Goal: Task Accomplishment & Management: Manage account settings

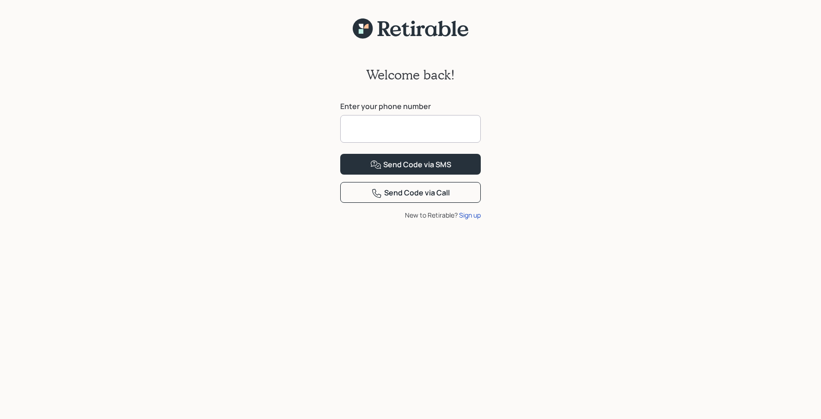
click at [363, 130] on input at bounding box center [410, 129] width 140 height 28
type input "**********"
click at [402, 171] on div "Send Code via SMS" at bounding box center [410, 164] width 81 height 11
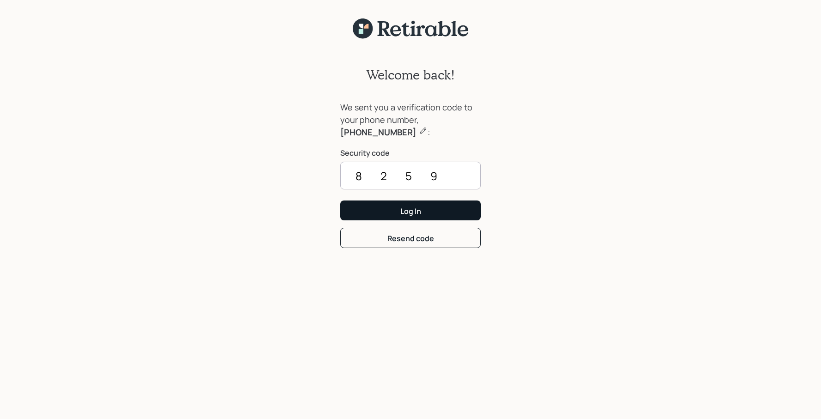
type input "8259"
click at [436, 211] on button "Log In" at bounding box center [410, 211] width 140 height 20
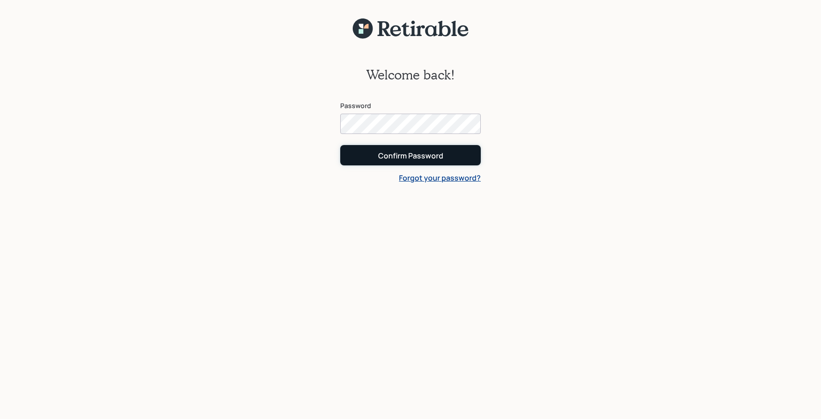
click at [410, 158] on div "Confirm Password" at bounding box center [410, 156] width 65 height 10
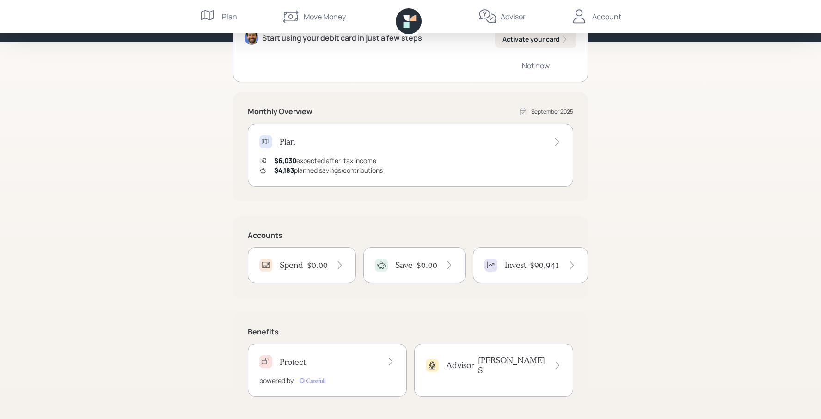
scroll to position [119, 0]
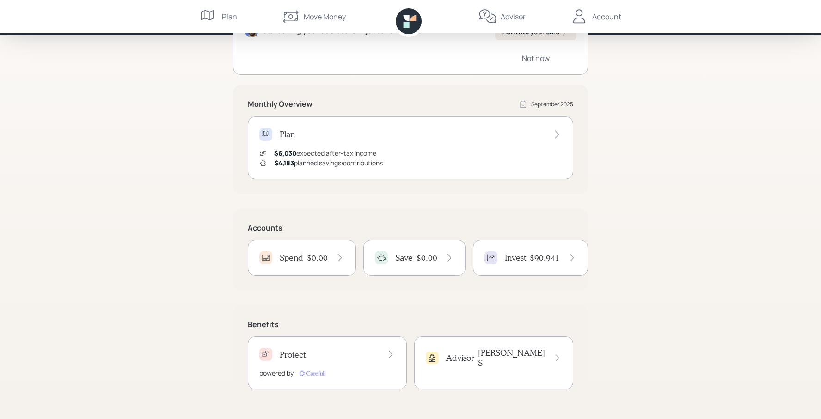
click at [535, 257] on h4 "$90,941" at bounding box center [545, 258] width 30 height 10
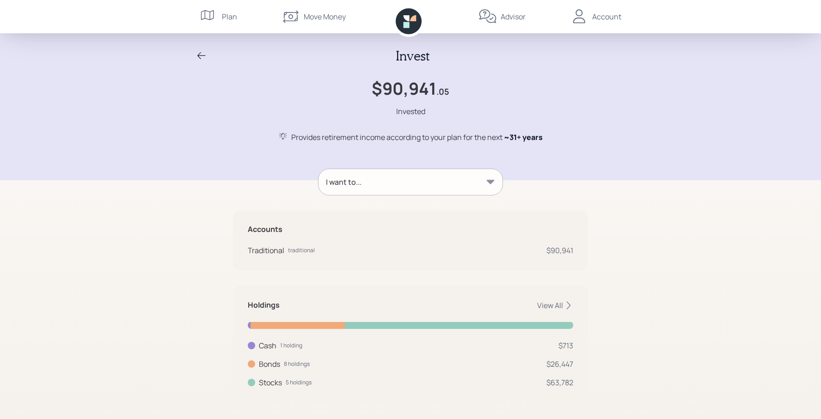
scroll to position [10, 0]
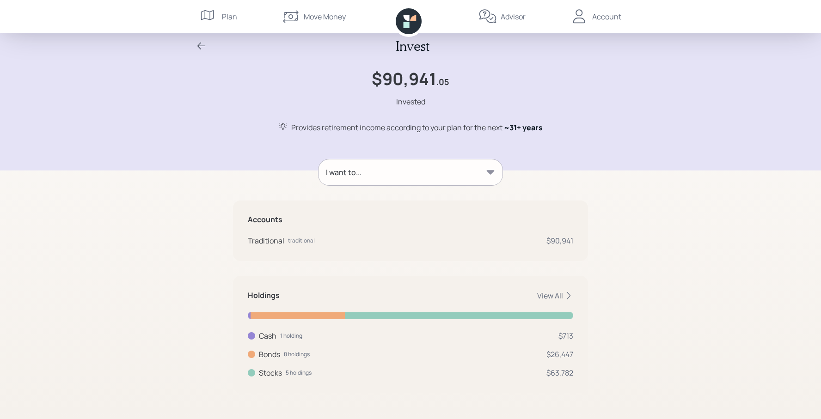
click at [597, 18] on div "Account" at bounding box center [606, 16] width 29 height 11
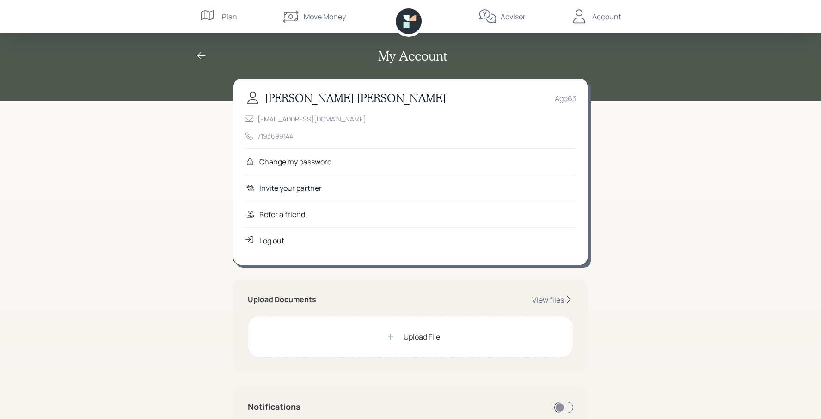
click at [275, 243] on div "Log out" at bounding box center [271, 240] width 25 height 11
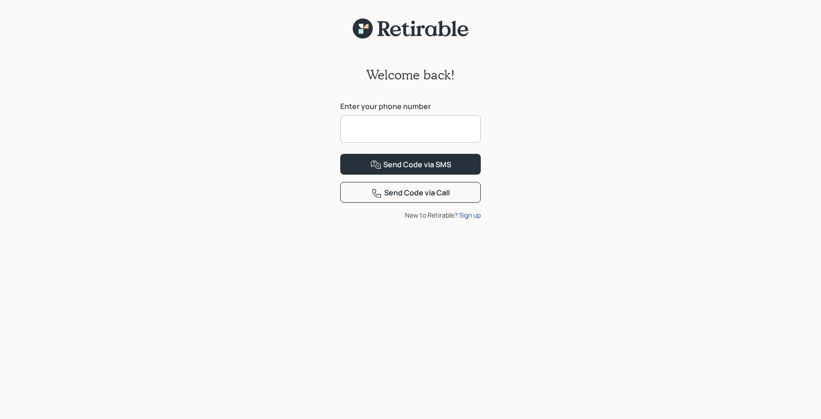
click at [366, 130] on input at bounding box center [410, 129] width 140 height 28
type input "**********"
click at [413, 171] on div "Send Code via SMS" at bounding box center [410, 164] width 81 height 11
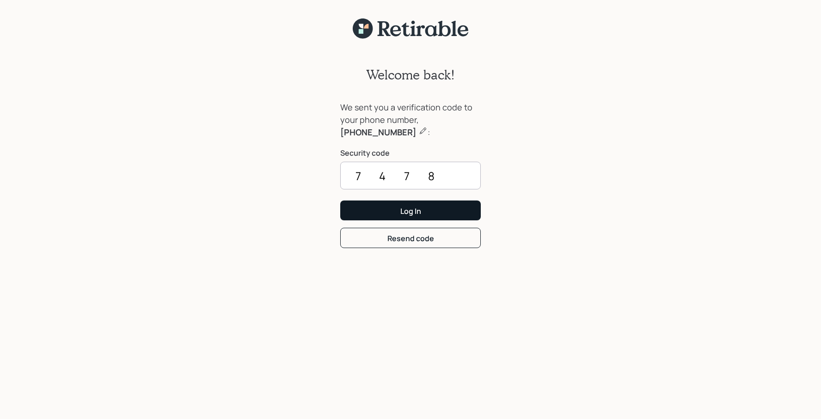
type input "7478"
click at [429, 206] on button "Log In" at bounding box center [410, 211] width 140 height 20
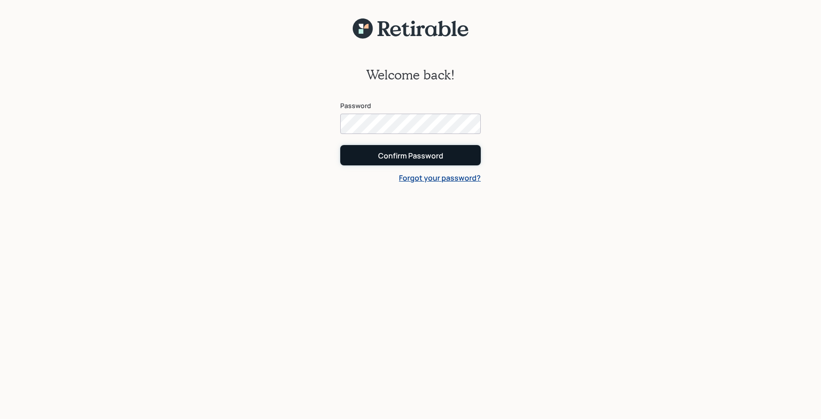
click at [390, 158] on div "Confirm Password" at bounding box center [410, 156] width 65 height 10
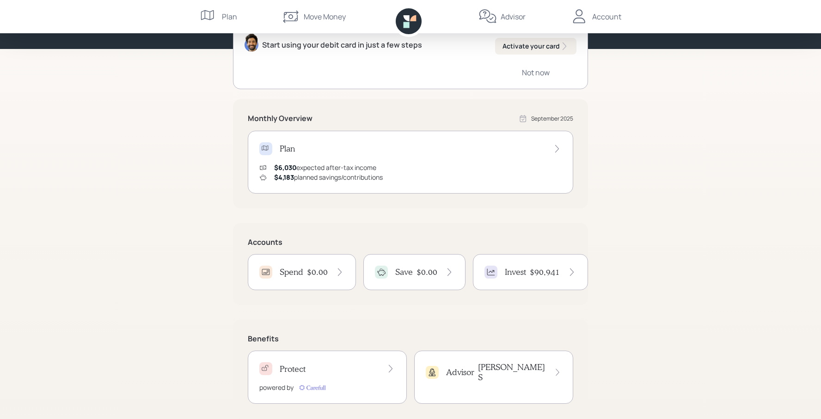
scroll to position [119, 0]
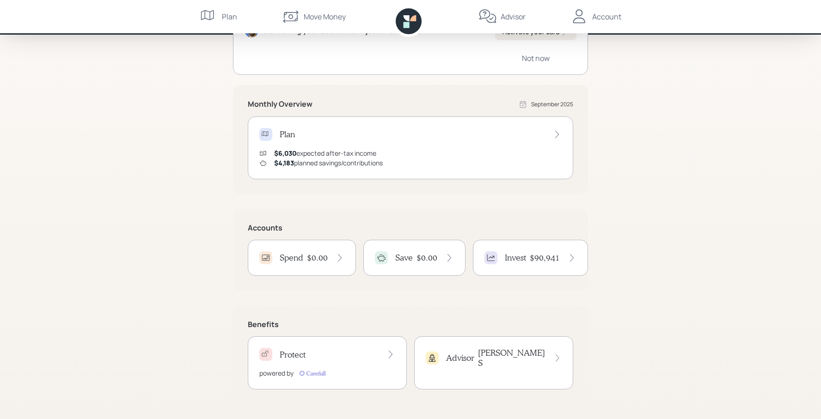
click at [548, 258] on h4 "$90,941" at bounding box center [545, 258] width 30 height 10
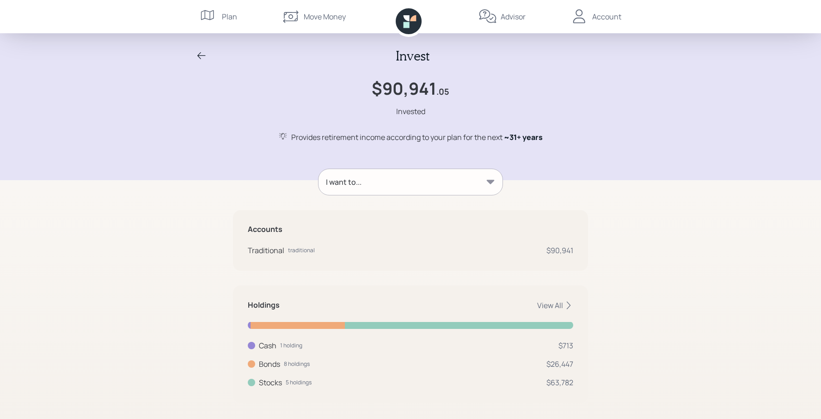
scroll to position [10, 0]
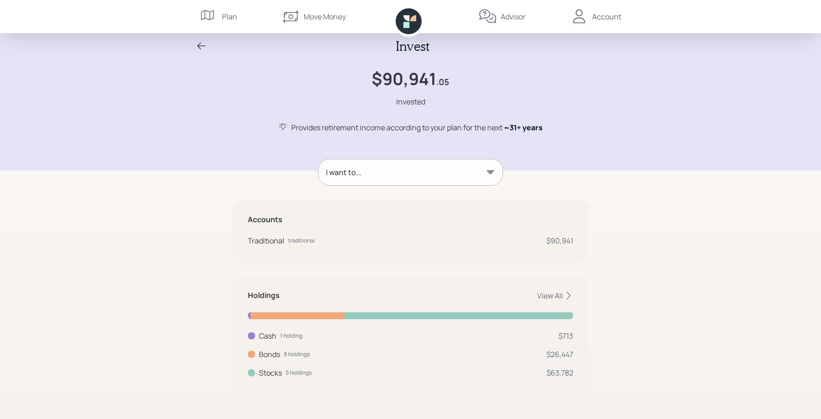
click at [597, 18] on div "Account" at bounding box center [606, 16] width 29 height 11
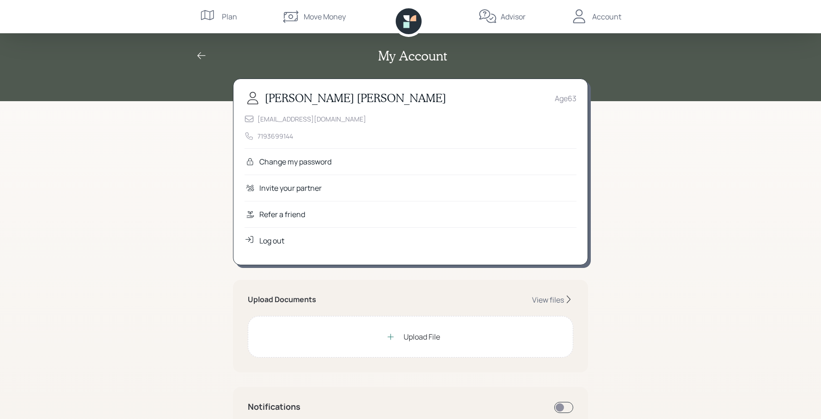
click at [272, 247] on div "Log out" at bounding box center [410, 240] width 332 height 26
